Goal: Information Seeking & Learning: Learn about a topic

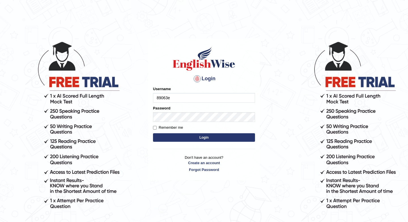
type input "89063e"
click at [153, 133] on button "Login" at bounding box center [204, 137] width 102 height 9
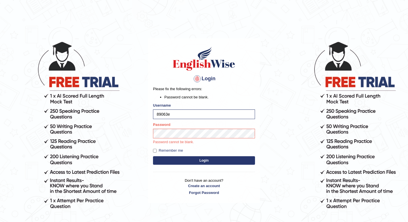
drag, startPoint x: 178, startPoint y: 115, endPoint x: 139, endPoint y: 114, distance: 38.6
click at [139, 114] on body "Login Please fix the following errors: Password cannot be blank. Username 89063…" at bounding box center [204, 131] width 408 height 222
type input "issak"
click at [153, 156] on button "Login" at bounding box center [204, 160] width 102 height 9
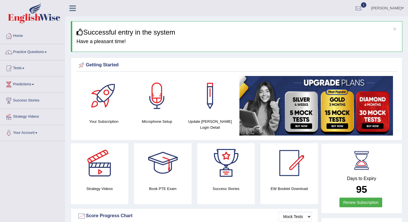
click at [44, 53] on link "Practice Questions" at bounding box center [32, 51] width 65 height 14
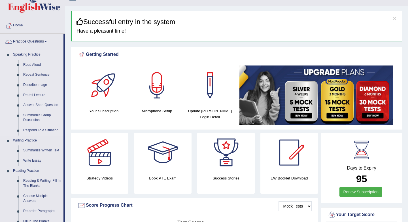
scroll to position [11, 0]
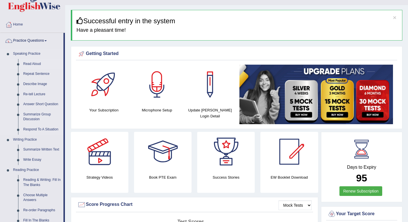
click at [35, 64] on link "Read Aloud" at bounding box center [42, 64] width 43 height 10
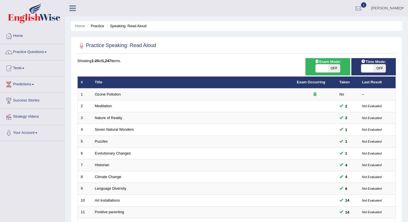
click at [47, 47] on link "Practice Questions" at bounding box center [32, 51] width 65 height 14
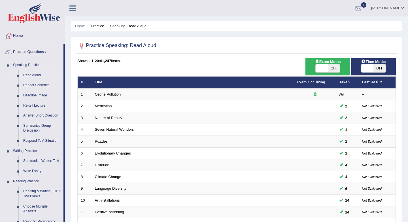
click at [334, 64] on span "Exam Mode:" at bounding box center [328, 62] width 31 height 6
click at [331, 69] on span "OFF" at bounding box center [334, 68] width 12 height 8
checkbox input "true"
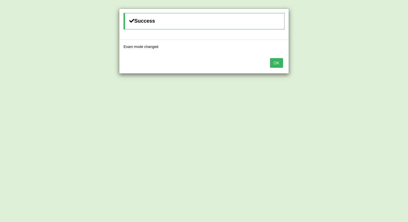
click at [276, 66] on button "OK" at bounding box center [276, 63] width 13 height 10
click at [278, 65] on button "OK" at bounding box center [276, 63] width 13 height 10
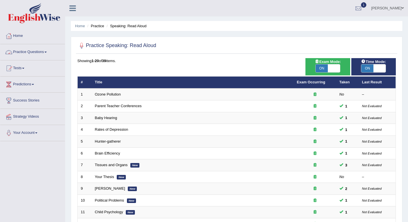
click at [35, 54] on link "Practice Questions" at bounding box center [32, 51] width 65 height 14
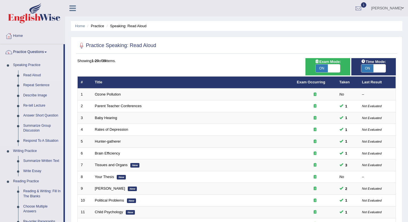
click at [34, 77] on link "Read Aloud" at bounding box center [42, 75] width 43 height 10
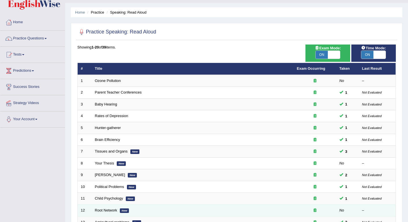
scroll to position [153, 0]
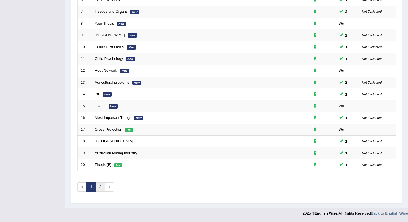
click at [101, 189] on link "2" at bounding box center [100, 186] width 9 height 9
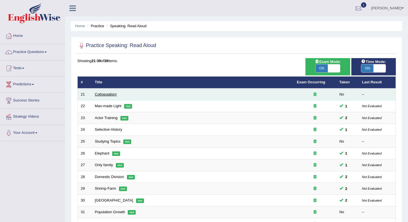
click at [104, 93] on link "Colloquialism" at bounding box center [106, 94] width 22 height 4
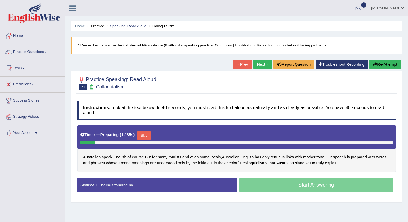
scroll to position [40, 0]
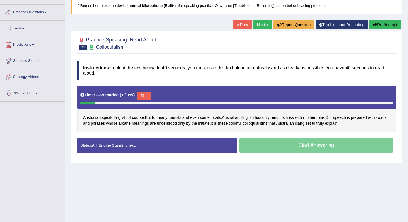
click at [145, 95] on button "Skip" at bounding box center [144, 96] width 14 height 9
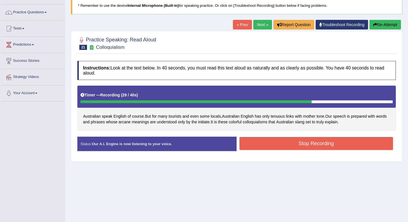
click at [301, 139] on button "Stop Recording" at bounding box center [317, 143] width 154 height 13
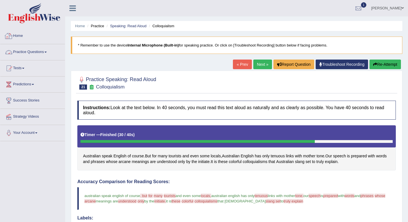
click at [44, 54] on link "Practice Questions" at bounding box center [32, 51] width 65 height 14
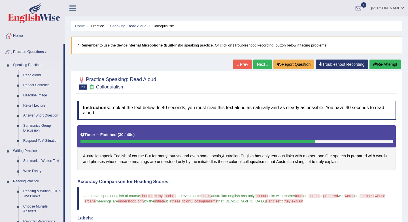
click at [37, 71] on link "Read Aloud" at bounding box center [42, 75] width 43 height 10
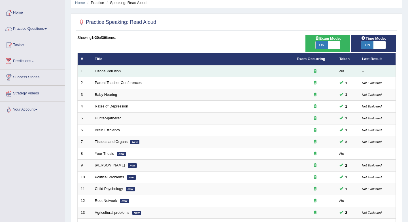
scroll to position [24, 0]
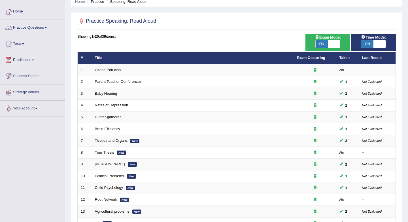
click at [323, 45] on span "ON" at bounding box center [322, 44] width 12 height 8
checkbox input "false"
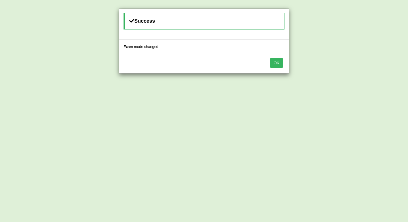
click at [274, 62] on button "OK" at bounding box center [276, 63] width 13 height 10
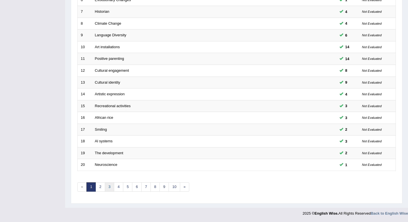
click at [109, 182] on link "3" at bounding box center [109, 186] width 9 height 9
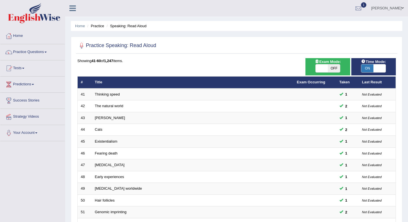
scroll to position [153, 0]
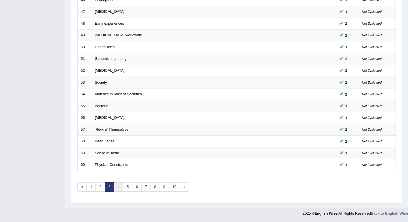
click at [119, 188] on link "4" at bounding box center [118, 186] width 9 height 9
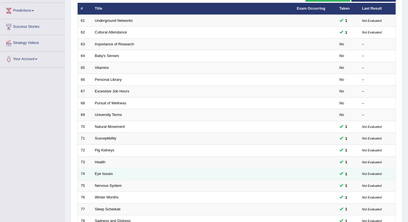
scroll to position [50, 0]
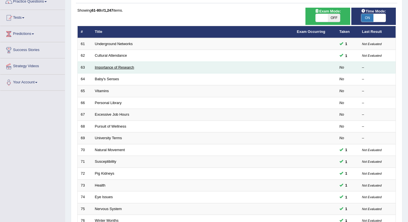
click at [113, 67] on link "Importance of Research" at bounding box center [114, 67] width 39 height 4
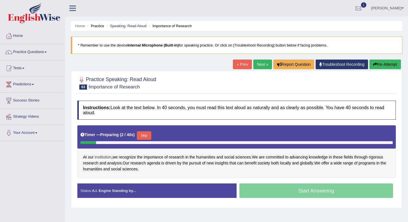
click at [109, 159] on span "institution" at bounding box center [103, 157] width 17 height 6
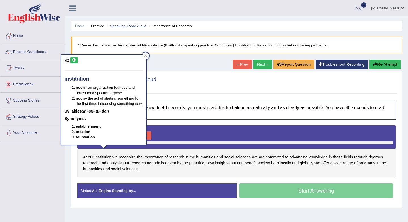
click at [75, 62] on button at bounding box center [74, 60] width 8 height 6
click at [133, 157] on span "recognize" at bounding box center [127, 157] width 17 height 6
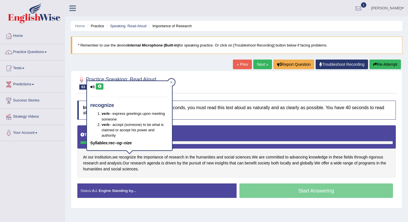
click at [100, 86] on icon at bounding box center [100, 86] width 4 height 3
click at [207, 158] on span "humanities" at bounding box center [205, 157] width 19 height 6
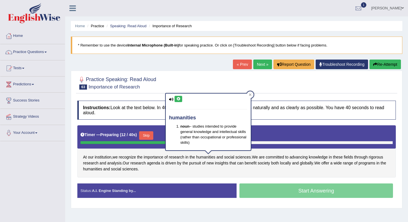
click at [180, 102] on button at bounding box center [179, 99] width 8 height 6
click at [250, 94] on icon at bounding box center [250, 95] width 3 height 3
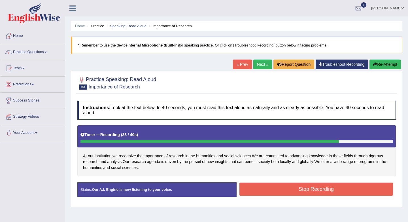
click at [243, 192] on button "Stop Recording" at bounding box center [317, 189] width 154 height 13
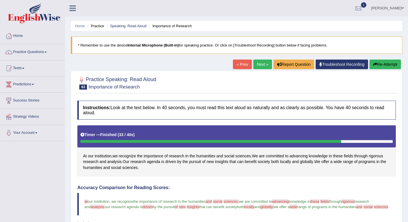
click at [259, 67] on link "Next »" at bounding box center [263, 65] width 19 height 10
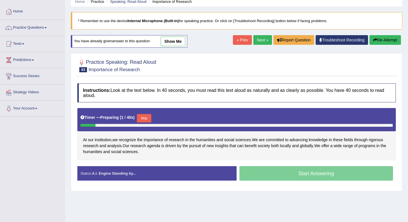
scroll to position [25, 0]
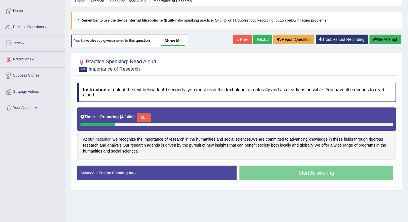
click at [103, 138] on span "institution" at bounding box center [103, 139] width 17 height 6
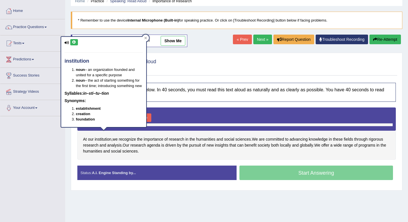
click at [74, 41] on icon at bounding box center [74, 42] width 4 height 3
click at [166, 100] on h4 "Instructions: Look at the text below. In 40 seconds, you must read this text al…" at bounding box center [236, 92] width 319 height 19
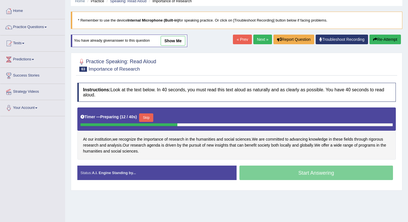
click at [256, 42] on link "Next »" at bounding box center [263, 40] width 19 height 10
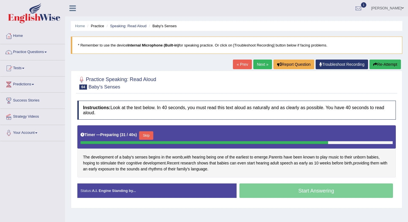
click at [149, 136] on button "Skip" at bounding box center [146, 135] width 14 height 9
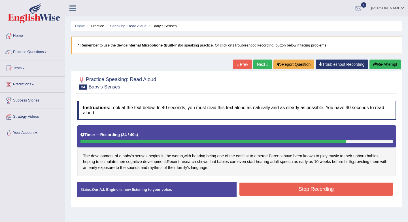
click at [284, 189] on button "Stop Recording" at bounding box center [317, 189] width 154 height 13
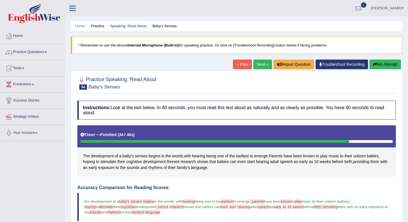
click at [255, 65] on link "Next »" at bounding box center [263, 65] width 19 height 10
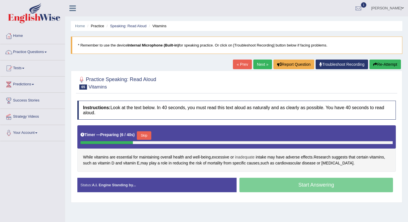
click at [246, 157] on span "inadequate" at bounding box center [245, 157] width 20 height 6
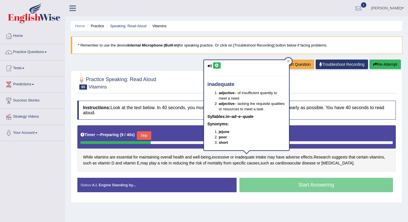
click at [217, 65] on icon at bounding box center [217, 65] width 4 height 3
click at [259, 164] on span "causes" at bounding box center [253, 163] width 12 height 6
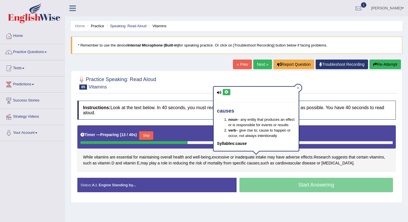
click at [343, 165] on div "While vitamins are essential for maintaining overall health and well - being , …" at bounding box center [236, 148] width 319 height 46
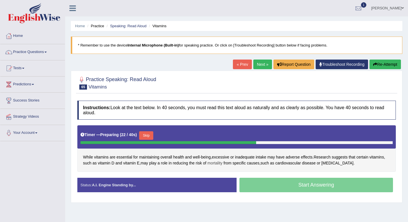
click at [218, 164] on span "mortality" at bounding box center [215, 163] width 15 height 6
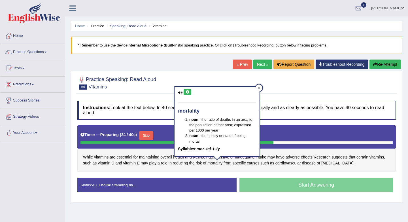
click at [189, 92] on icon at bounding box center [187, 91] width 4 height 3
click at [288, 166] on div "While vitamins are essential for maintaining overall health and well - being , …" at bounding box center [236, 148] width 319 height 46
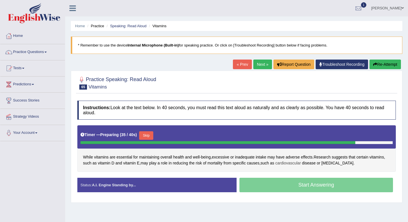
click at [288, 161] on span "cardiovascular" at bounding box center [289, 163] width 26 height 6
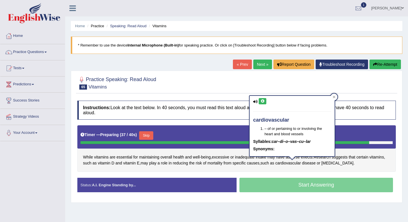
click at [262, 102] on icon at bounding box center [263, 101] width 4 height 3
click at [241, 172] on div "While vitamins are essential for maintaining overall health and well - being , …" at bounding box center [236, 148] width 319 height 46
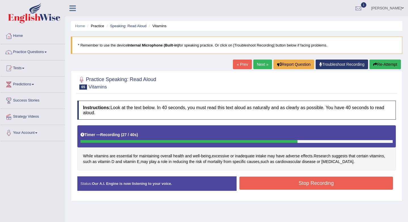
click at [297, 187] on button "Stop Recording" at bounding box center [317, 183] width 154 height 13
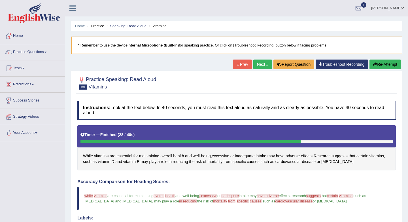
click at [236, 64] on link "« Prev" at bounding box center [242, 65] width 19 height 10
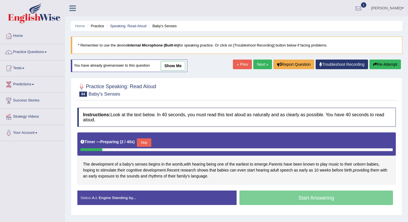
click at [260, 62] on link "Next »" at bounding box center [263, 65] width 19 height 10
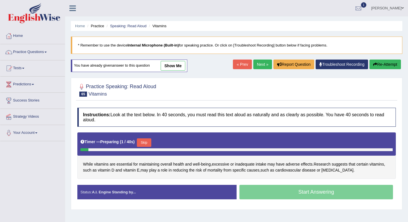
click at [141, 143] on button "Skip" at bounding box center [144, 142] width 14 height 9
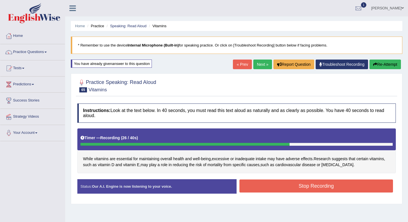
click at [288, 187] on button "Stop Recording" at bounding box center [317, 186] width 154 height 13
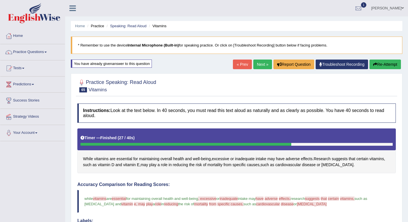
click at [258, 64] on link "Next »" at bounding box center [263, 65] width 19 height 10
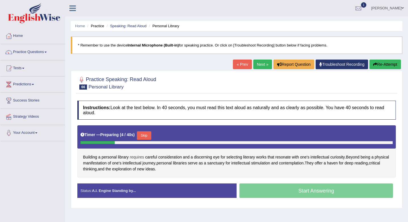
click at [138, 159] on span "requires" at bounding box center [137, 157] width 14 height 6
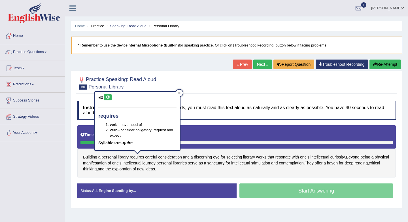
click at [109, 99] on button at bounding box center [108, 97] width 8 height 6
click at [142, 166] on span "intellectual" at bounding box center [132, 163] width 19 height 6
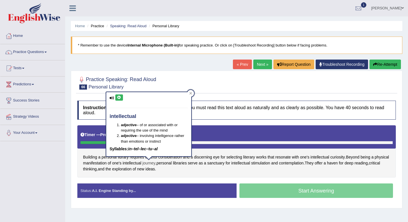
click at [156, 162] on span "journey" at bounding box center [149, 163] width 13 height 6
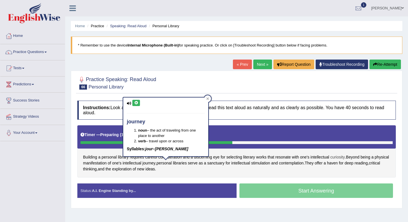
click at [333, 159] on span "curiosity" at bounding box center [338, 157] width 14 height 6
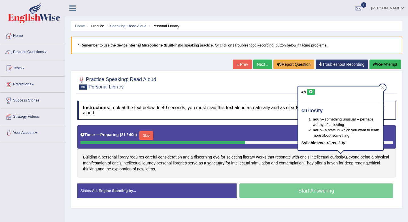
click at [309, 94] on button at bounding box center [311, 92] width 8 height 6
click at [107, 161] on span "manifestation" at bounding box center [95, 163] width 24 height 6
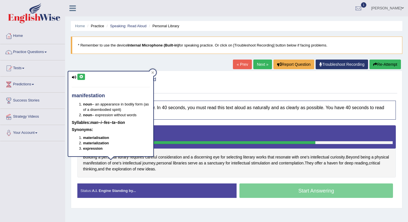
click at [81, 75] on icon at bounding box center [81, 76] width 4 height 3
click at [142, 165] on span "intellectual" at bounding box center [132, 163] width 19 height 6
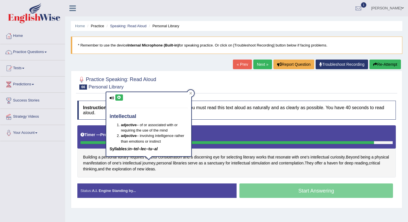
click at [117, 97] on icon at bounding box center [119, 97] width 4 height 3
click at [193, 167] on div "Building a personal library requires careful consideration and a discerning eye…" at bounding box center [236, 151] width 319 height 52
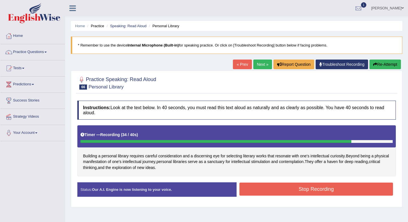
click at [256, 189] on button "Stop Recording" at bounding box center [317, 189] width 154 height 13
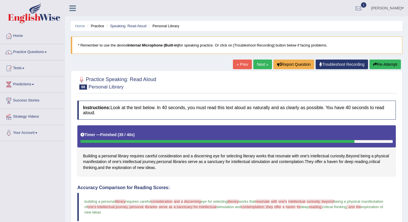
click at [258, 67] on link "Next »" at bounding box center [263, 65] width 19 height 10
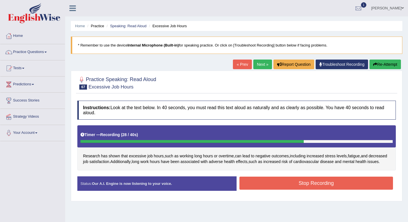
click at [261, 187] on button "Stop Recording" at bounding box center [317, 183] width 154 height 13
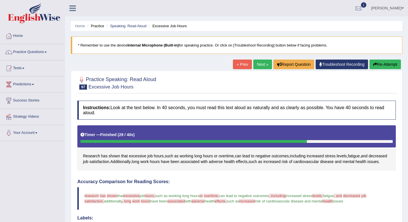
click at [256, 60] on link "Next »" at bounding box center [263, 65] width 19 height 10
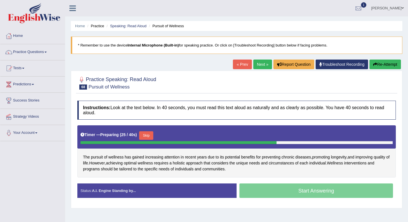
click at [158, 128] on div "Timer — Preparing ( 25 / 40s ) Skip" at bounding box center [236, 136] width 319 height 23
click at [93, 157] on span "pursuit" at bounding box center [97, 157] width 12 height 6
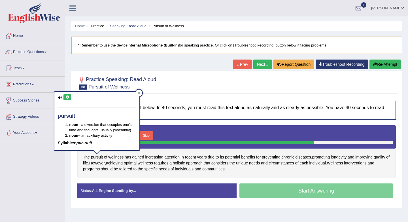
click at [66, 96] on icon at bounding box center [67, 97] width 4 height 3
click at [282, 170] on div "The pursuit of wellness has gained increasing attention in recent years due to …" at bounding box center [236, 151] width 319 height 52
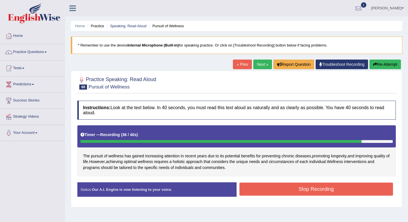
click at [258, 185] on button "Stop Recording" at bounding box center [317, 189] width 154 height 13
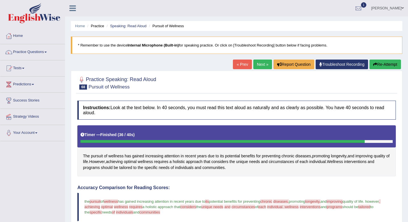
click at [256, 62] on link "Next »" at bounding box center [263, 65] width 19 height 10
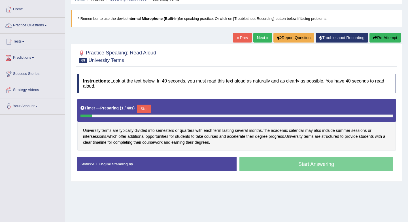
scroll to position [27, 0]
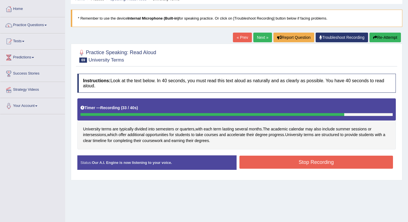
click at [273, 165] on button "Stop Recording" at bounding box center [317, 162] width 154 height 13
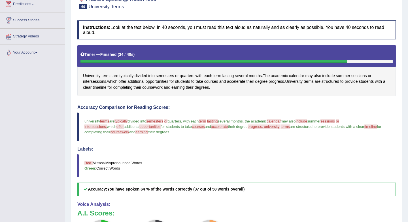
scroll to position [0, 0]
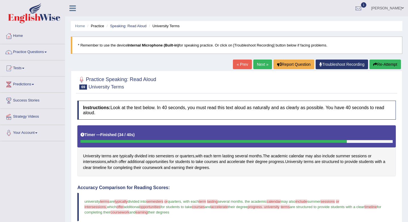
click at [260, 64] on link "Next »" at bounding box center [263, 65] width 19 height 10
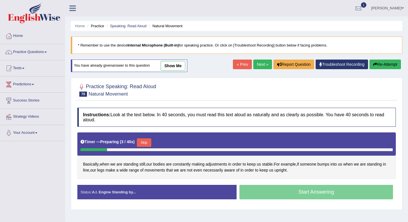
click at [179, 68] on link "show me" at bounding box center [173, 66] width 25 height 10
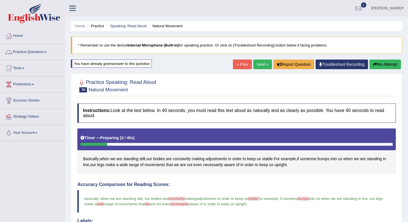
click at [31, 53] on link "Practice Questions" at bounding box center [32, 51] width 65 height 14
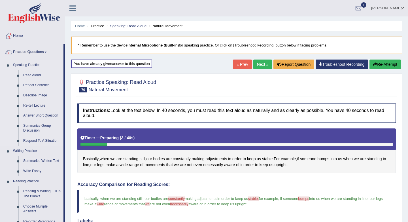
click at [42, 84] on link "Repeat Sentence" at bounding box center [42, 85] width 43 height 10
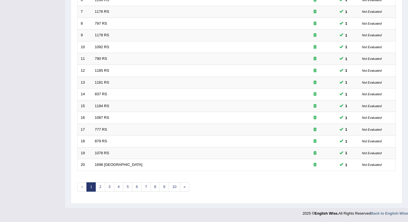
scroll to position [153, 0]
click at [146, 189] on link "7" at bounding box center [146, 186] width 9 height 9
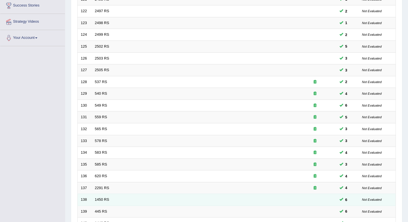
scroll to position [153, 0]
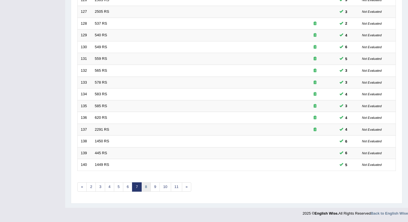
click at [146, 189] on link "8" at bounding box center [146, 186] width 9 height 9
click at [147, 189] on link "9" at bounding box center [146, 186] width 9 height 9
click at [149, 191] on link "10" at bounding box center [147, 186] width 11 height 9
click at [151, 189] on link "11" at bounding box center [148, 186] width 11 height 9
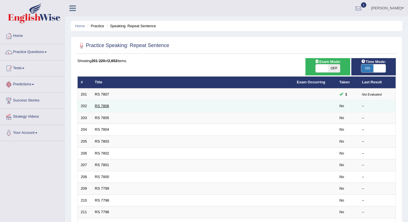
click at [107, 106] on link "RS 7806" at bounding box center [102, 106] width 14 height 4
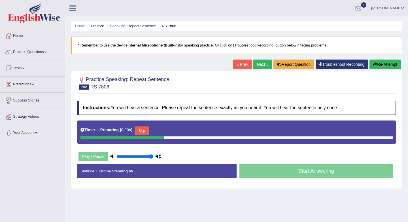
click at [147, 132] on button "Skip" at bounding box center [142, 130] width 14 height 9
click at [167, 131] on button "Skip" at bounding box center [167, 130] width 14 height 9
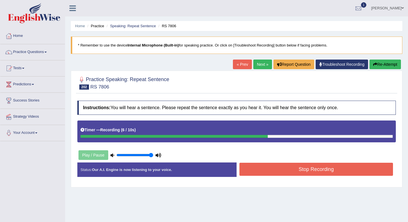
click at [296, 175] on button "Stop Recording" at bounding box center [317, 169] width 154 height 13
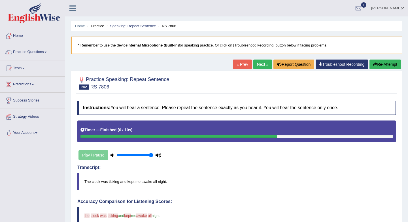
click at [261, 62] on link "Next »" at bounding box center [263, 65] width 19 height 10
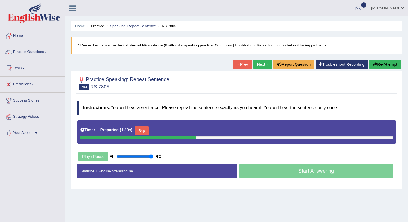
click at [147, 130] on button "Skip" at bounding box center [142, 130] width 14 height 9
click at [168, 130] on button "Skip" at bounding box center [167, 130] width 14 height 9
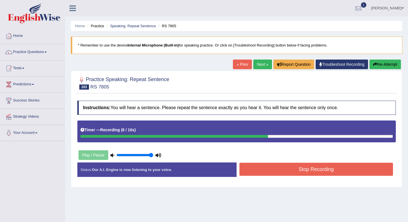
click at [254, 174] on button "Stop Recording" at bounding box center [317, 169] width 154 height 13
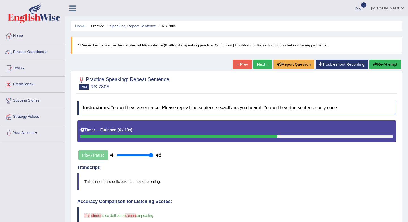
click at [260, 64] on link "Next »" at bounding box center [263, 65] width 19 height 10
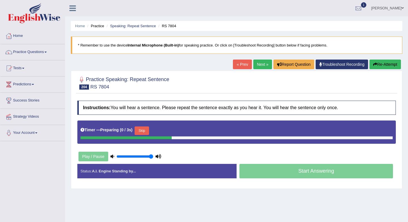
click at [147, 133] on button "Skip" at bounding box center [142, 130] width 14 height 9
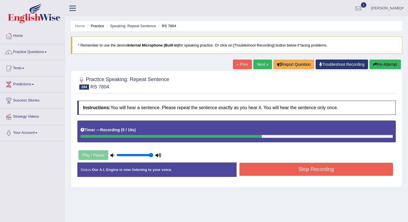
click at [272, 170] on button "Stop Recording" at bounding box center [317, 169] width 154 height 13
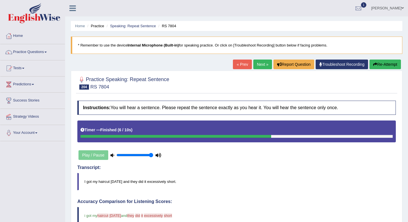
click at [256, 65] on link "Next »" at bounding box center [263, 65] width 19 height 10
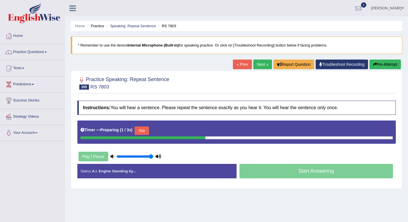
click at [144, 129] on button "Skip" at bounding box center [142, 130] width 14 height 9
click at [167, 129] on button "Skip" at bounding box center [167, 130] width 14 height 9
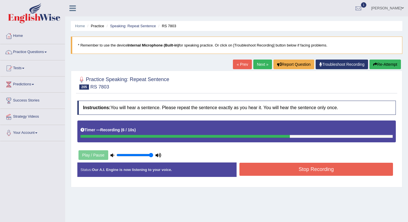
click at [277, 172] on button "Stop Recording" at bounding box center [317, 169] width 154 height 13
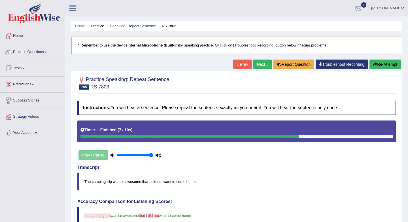
click at [262, 64] on link "Next »" at bounding box center [263, 65] width 19 height 10
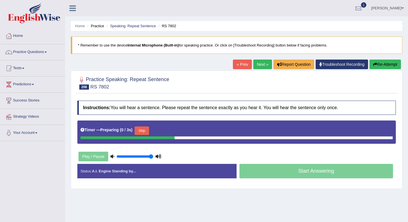
click at [147, 132] on button "Skip" at bounding box center [142, 130] width 14 height 9
click at [172, 133] on button "Skip" at bounding box center [167, 130] width 14 height 9
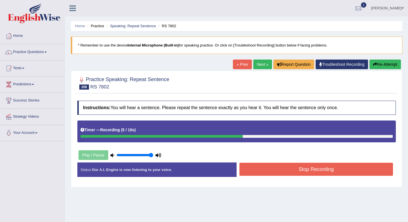
click at [249, 167] on button "Stop Recording" at bounding box center [317, 169] width 154 height 13
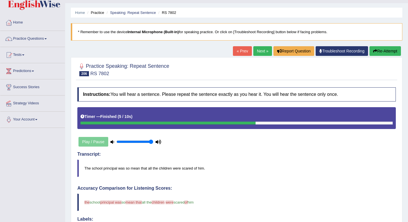
scroll to position [9, 0]
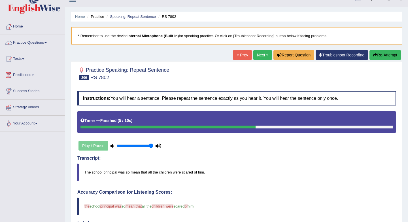
click at [255, 56] on link "Next »" at bounding box center [263, 55] width 19 height 10
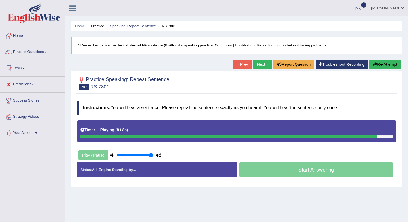
click at [240, 61] on link "« Prev" at bounding box center [242, 65] width 19 height 10
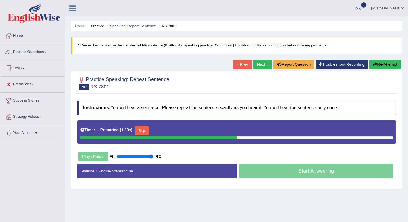
click at [137, 137] on div at bounding box center [159, 137] width 157 height 3
click at [140, 133] on button "Skip" at bounding box center [142, 130] width 14 height 9
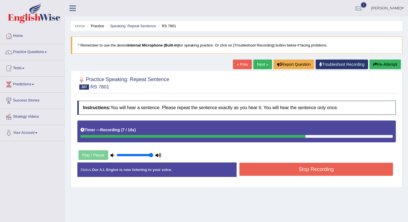
click at [255, 172] on button "Stop Recording" at bounding box center [317, 169] width 154 height 13
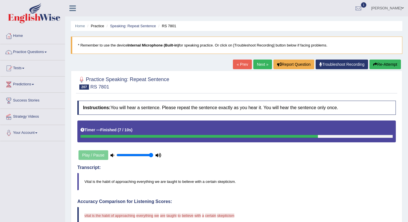
click at [239, 65] on link "« Prev" at bounding box center [242, 65] width 19 height 10
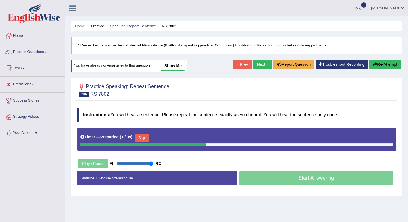
click at [258, 64] on link "Next »" at bounding box center [263, 65] width 19 height 10
click at [142, 136] on button "Skip" at bounding box center [142, 138] width 14 height 9
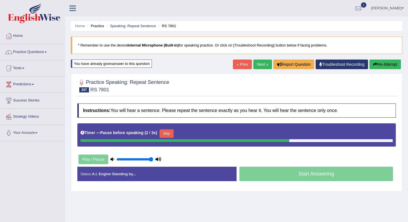
click at [170, 132] on button "Skip" at bounding box center [167, 133] width 14 height 9
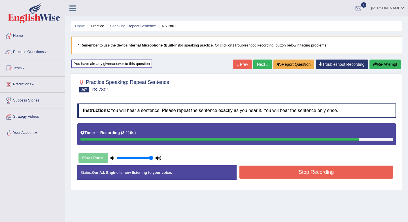
click at [252, 173] on button "Stop Recording" at bounding box center [317, 172] width 154 height 13
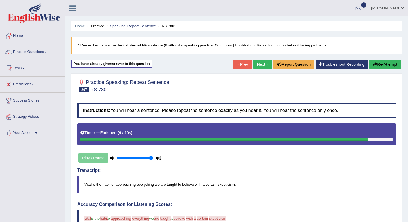
click at [261, 60] on link "Next »" at bounding box center [263, 65] width 19 height 10
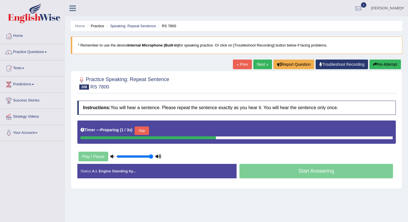
click at [143, 131] on button "Skip" at bounding box center [142, 130] width 14 height 9
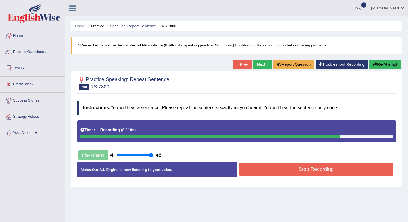
click at [269, 169] on button "Stop Recording" at bounding box center [317, 169] width 154 height 13
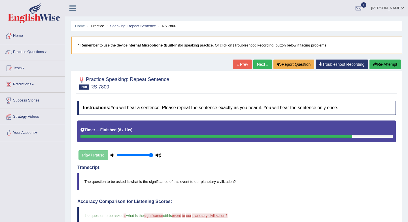
click at [261, 65] on link "Next »" at bounding box center [263, 65] width 19 height 10
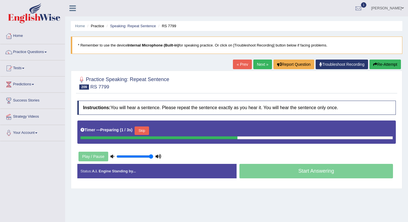
click at [145, 136] on div "Skip" at bounding box center [142, 131] width 14 height 10
click at [145, 128] on button "Skip" at bounding box center [142, 130] width 14 height 9
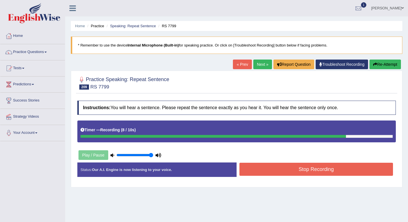
click at [254, 166] on button "Stop Recording" at bounding box center [317, 169] width 154 height 13
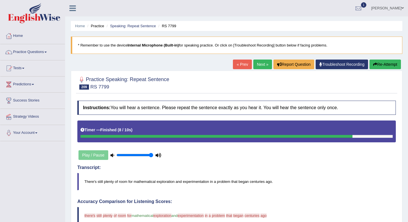
click at [259, 63] on link "Next »" at bounding box center [263, 65] width 19 height 10
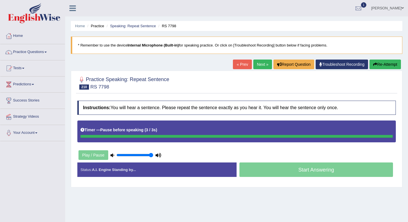
click at [240, 66] on link "« Prev" at bounding box center [242, 65] width 19 height 10
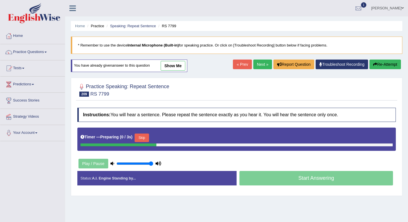
click at [261, 61] on link "Next »" at bounding box center [263, 65] width 19 height 10
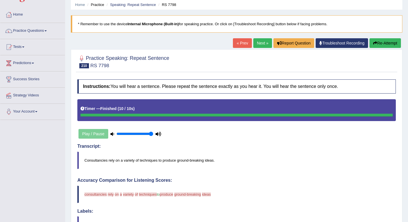
scroll to position [10, 0]
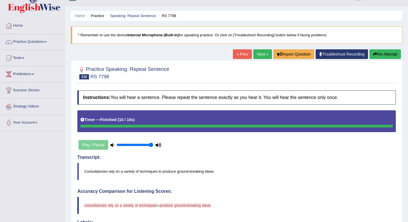
click at [240, 58] on link "« Prev" at bounding box center [242, 54] width 19 height 10
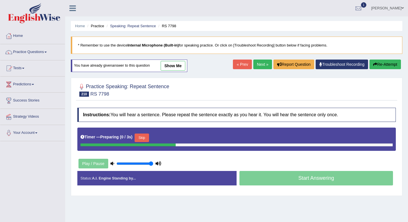
click at [142, 136] on button "Skip" at bounding box center [142, 138] width 14 height 9
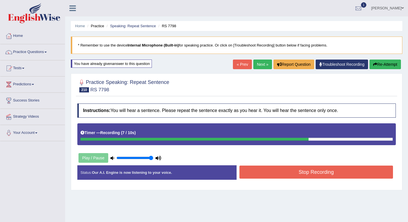
click at [288, 173] on button "Stop Recording" at bounding box center [317, 172] width 154 height 13
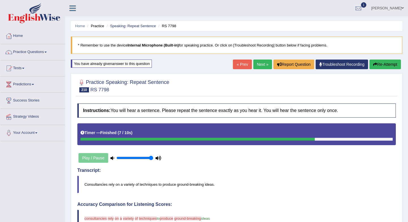
click at [256, 64] on link "Next »" at bounding box center [263, 65] width 19 height 10
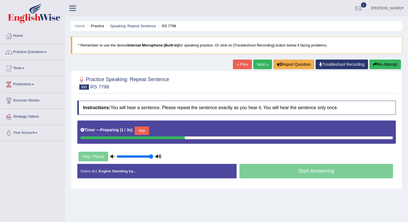
click at [143, 129] on button "Skip" at bounding box center [142, 130] width 14 height 9
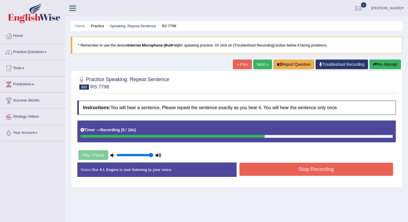
click at [261, 164] on button "Stop Recording" at bounding box center [317, 169] width 154 height 13
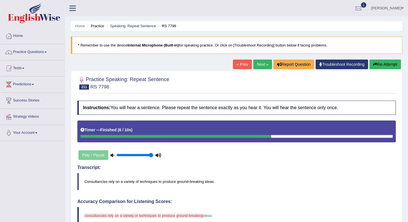
click at [258, 66] on link "Next »" at bounding box center [263, 65] width 19 height 10
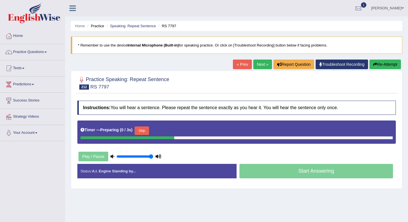
click at [146, 132] on button "Skip" at bounding box center [142, 130] width 14 height 9
click at [168, 128] on button "Skip" at bounding box center [167, 130] width 14 height 9
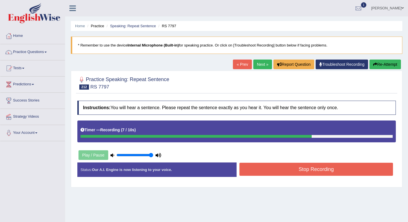
click at [256, 172] on button "Stop Recording" at bounding box center [317, 169] width 154 height 13
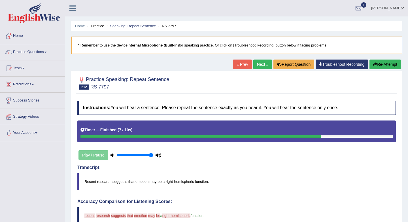
click at [19, 33] on link "Home" at bounding box center [32, 35] width 65 height 14
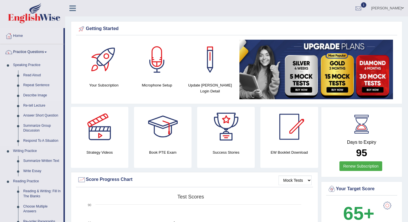
click at [37, 96] on link "Describe Image" at bounding box center [42, 95] width 43 height 10
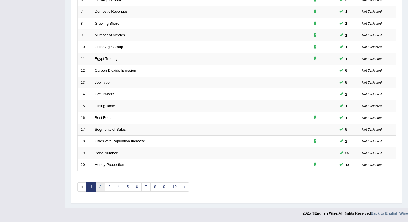
click at [99, 187] on link "2" at bounding box center [100, 186] width 9 height 9
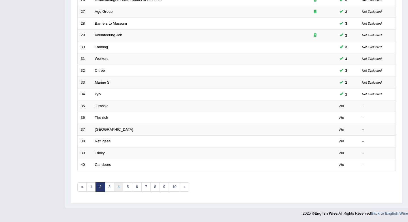
click at [117, 187] on link "4" at bounding box center [118, 186] width 9 height 9
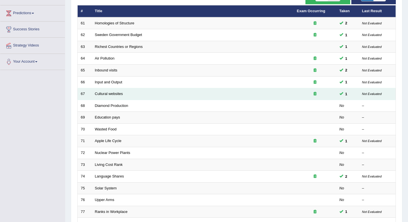
scroll to position [71, 0]
click at [120, 93] on link "Cultural websites" at bounding box center [109, 94] width 28 height 4
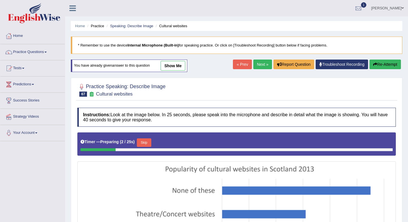
click at [261, 66] on link "Next »" at bounding box center [263, 65] width 19 height 10
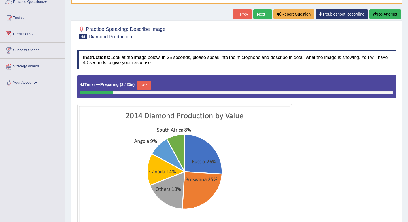
scroll to position [50, 0]
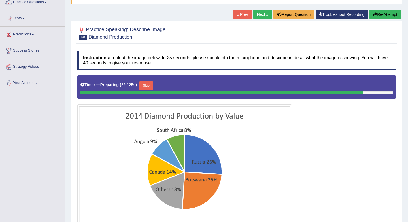
click at [148, 83] on button "Skip" at bounding box center [146, 85] width 14 height 9
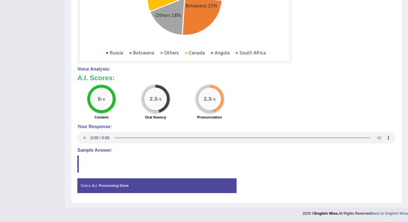
scroll to position [0, 0]
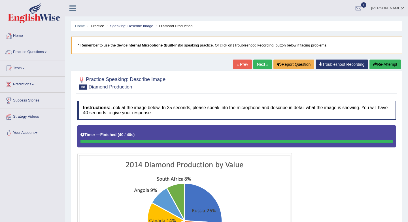
click at [25, 31] on link "Home" at bounding box center [32, 35] width 65 height 14
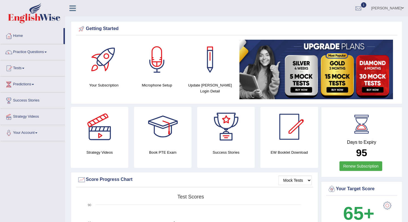
click at [393, 10] on link "[PERSON_NAME]" at bounding box center [387, 7] width 41 height 15
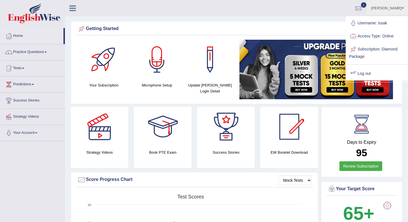
click at [365, 72] on link "Log out" at bounding box center [377, 73] width 61 height 13
